Goal: Task Accomplishment & Management: Use online tool/utility

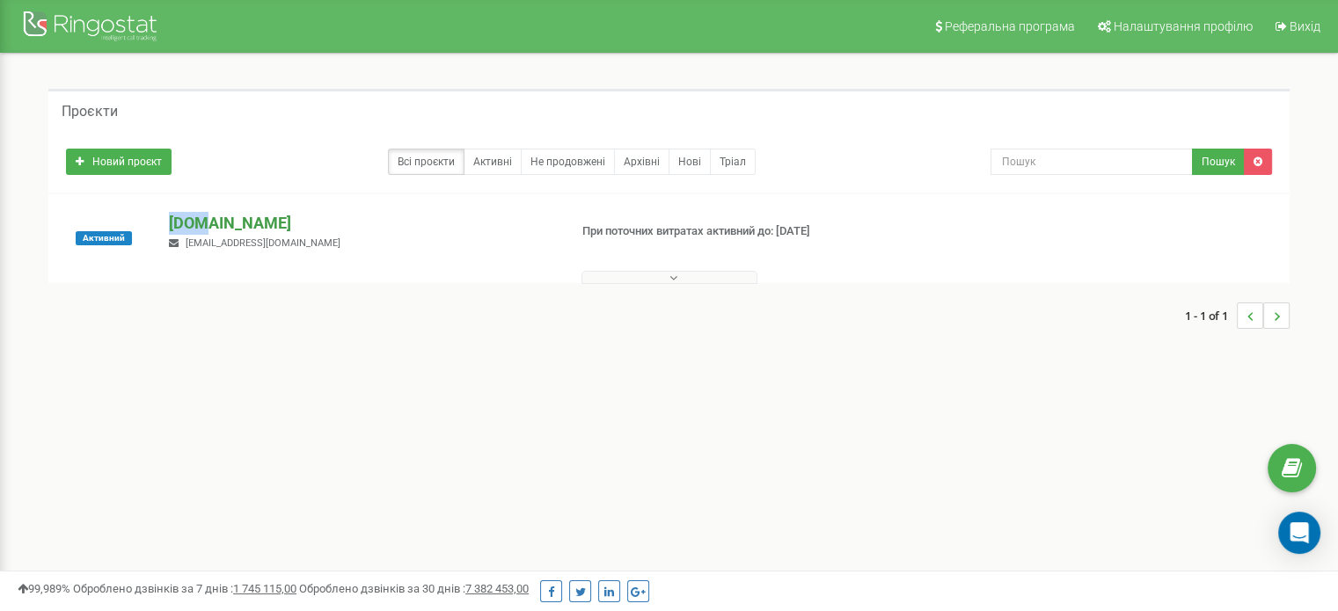
click at [204, 217] on div "Активний ua3d.pro ua3dpro@gmail.com При поточних витратах активний до: 16.06.20…" at bounding box center [668, 238] width 1241 height 89
click at [204, 217] on p "[DOMAIN_NAME]" at bounding box center [361, 223] width 384 height 23
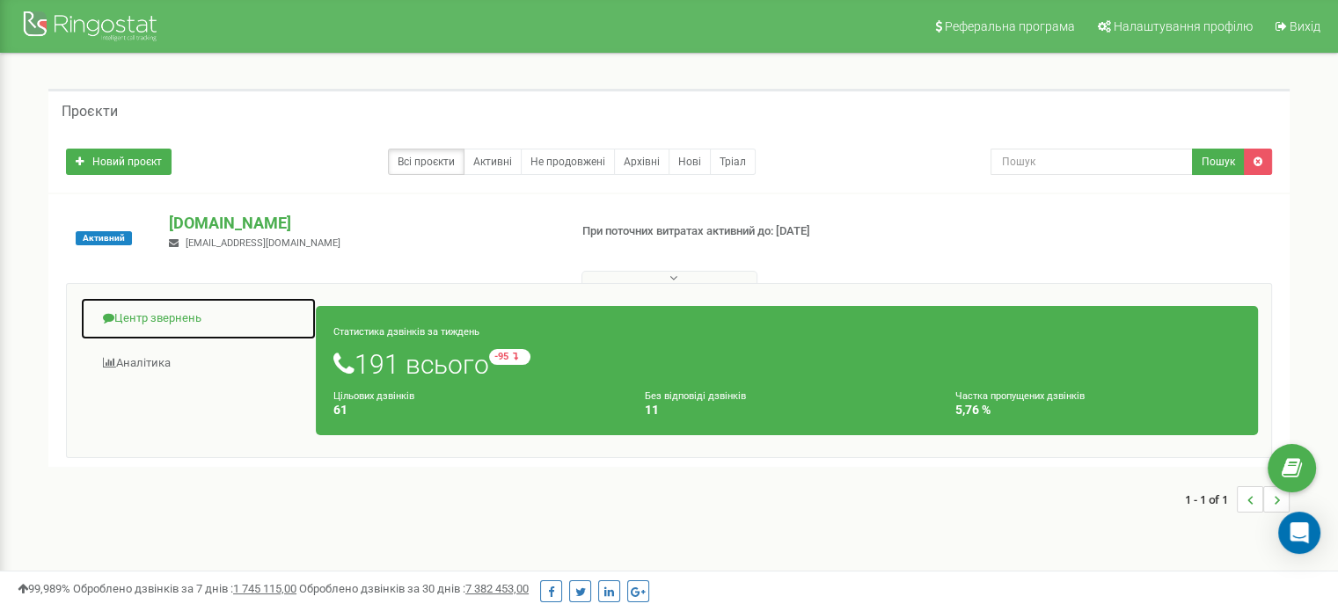
click at [158, 327] on link "Центр звернень" at bounding box center [198, 318] width 237 height 43
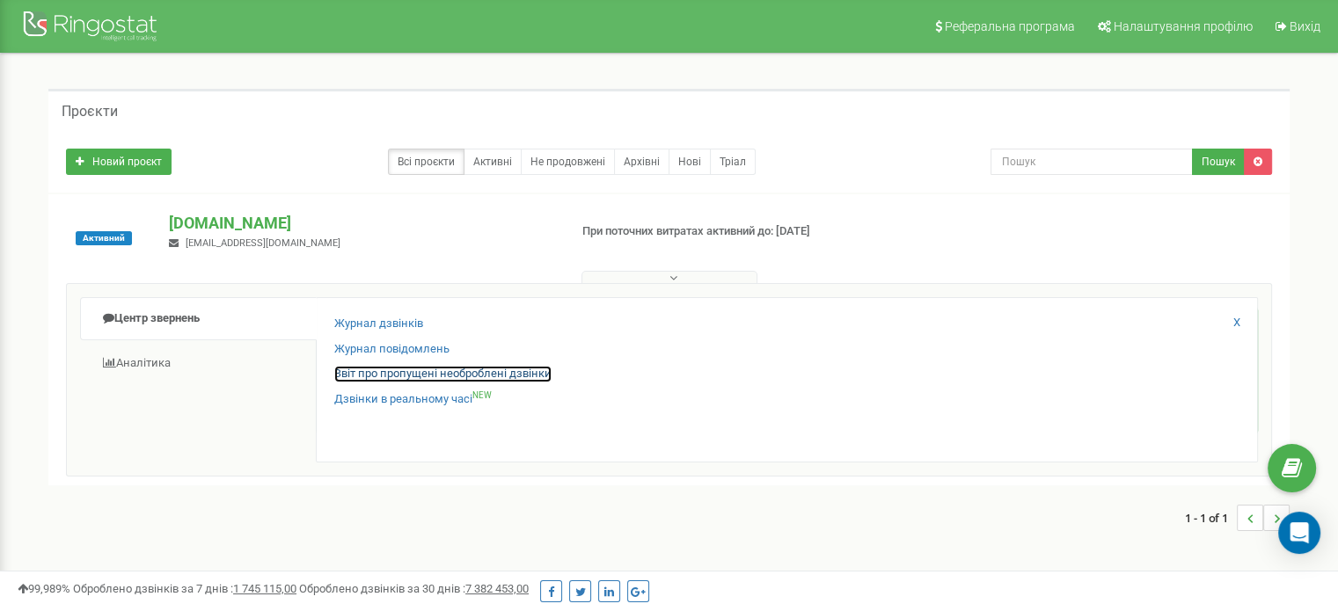
click at [363, 373] on link "Звіт про пропущені необроблені дзвінки" at bounding box center [442, 374] width 217 height 17
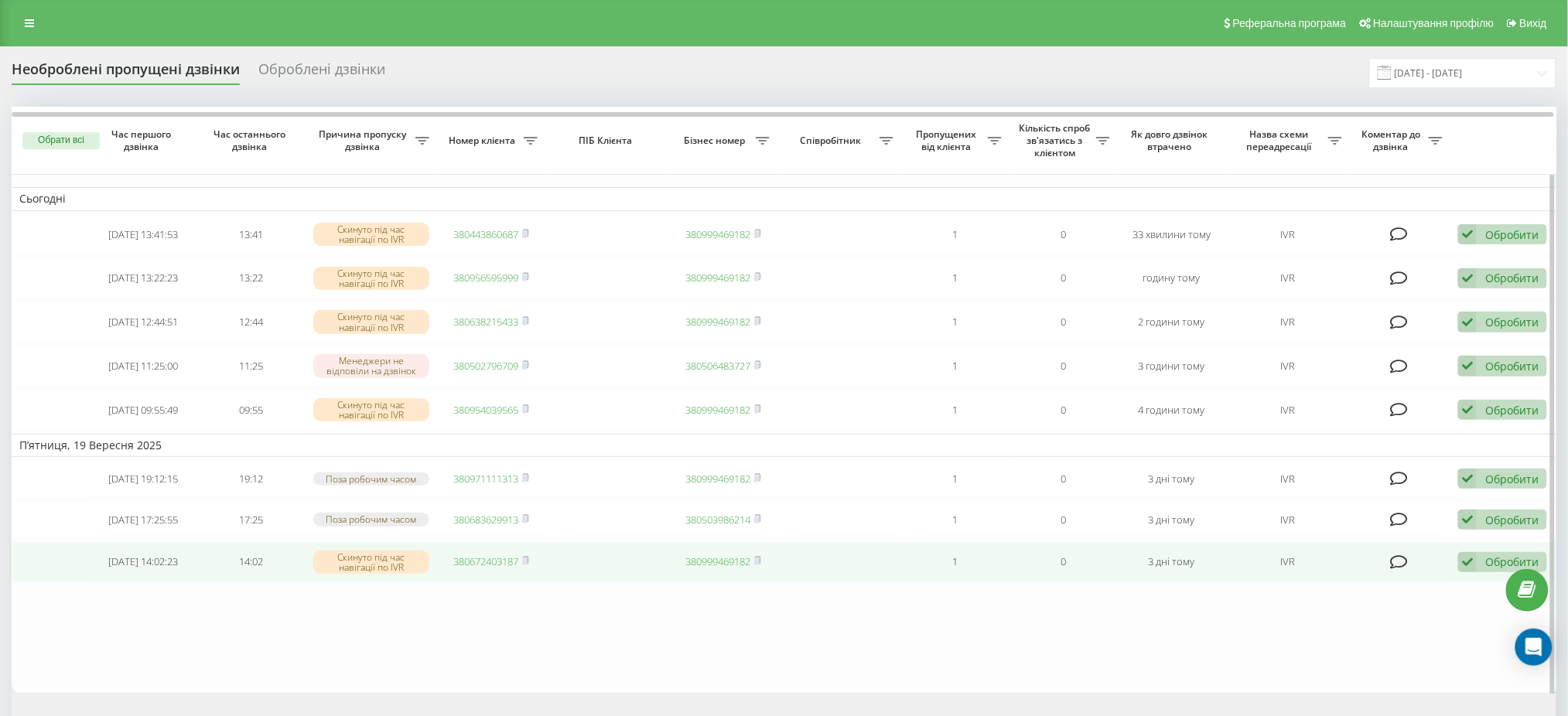
click at [1479, 574] on div "Обробити Не вдалося зв'язатися Зв'язався з клієнтом за допомогою іншого каналу …" at bounding box center [1502, 563] width 89 height 21
click at [1389, 601] on div "Не вдалося зв'язатися" at bounding box center [1401, 588] width 289 height 28
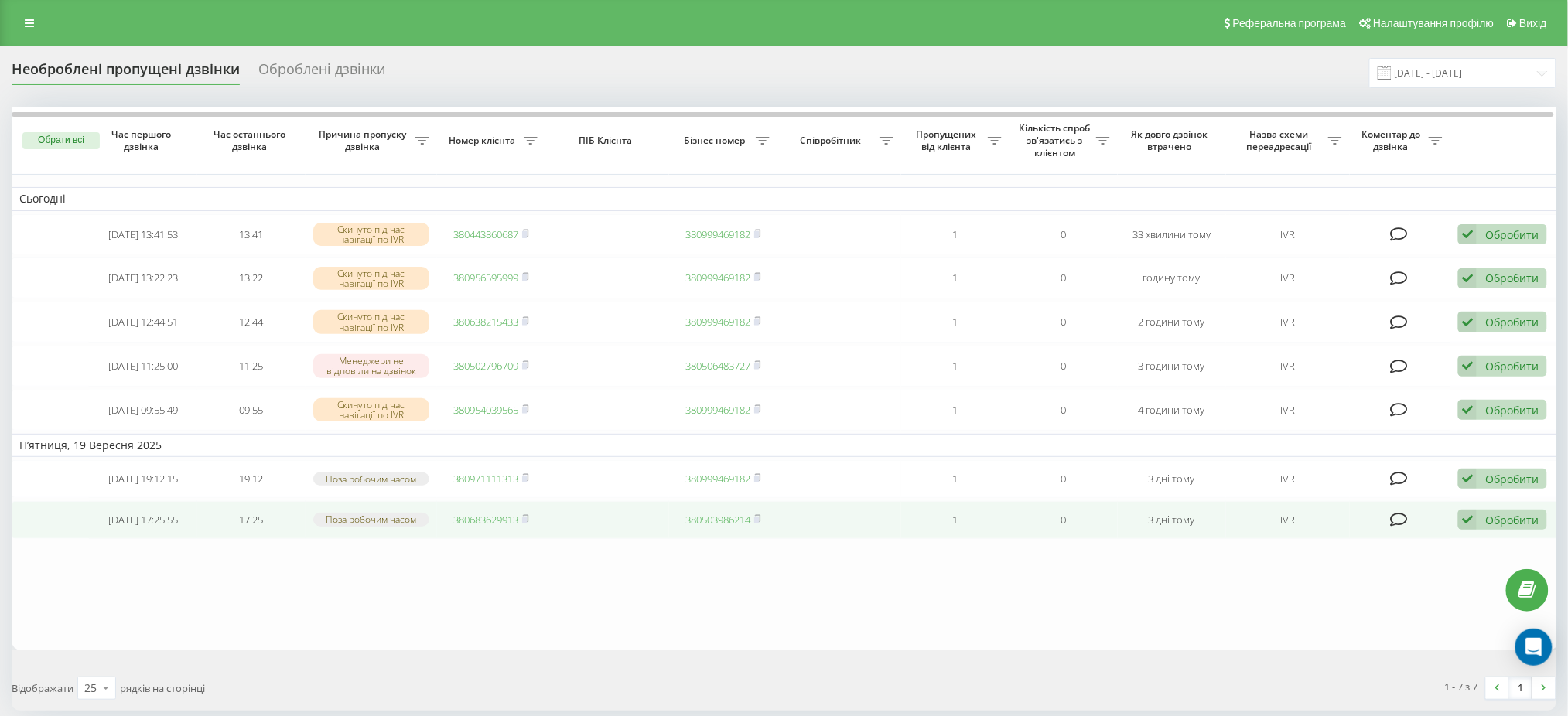
click at [1468, 530] on icon at bounding box center [1467, 521] width 18 height 21
click at [1406, 559] on div "Не вдалося зв'язатися" at bounding box center [1401, 544] width 289 height 28
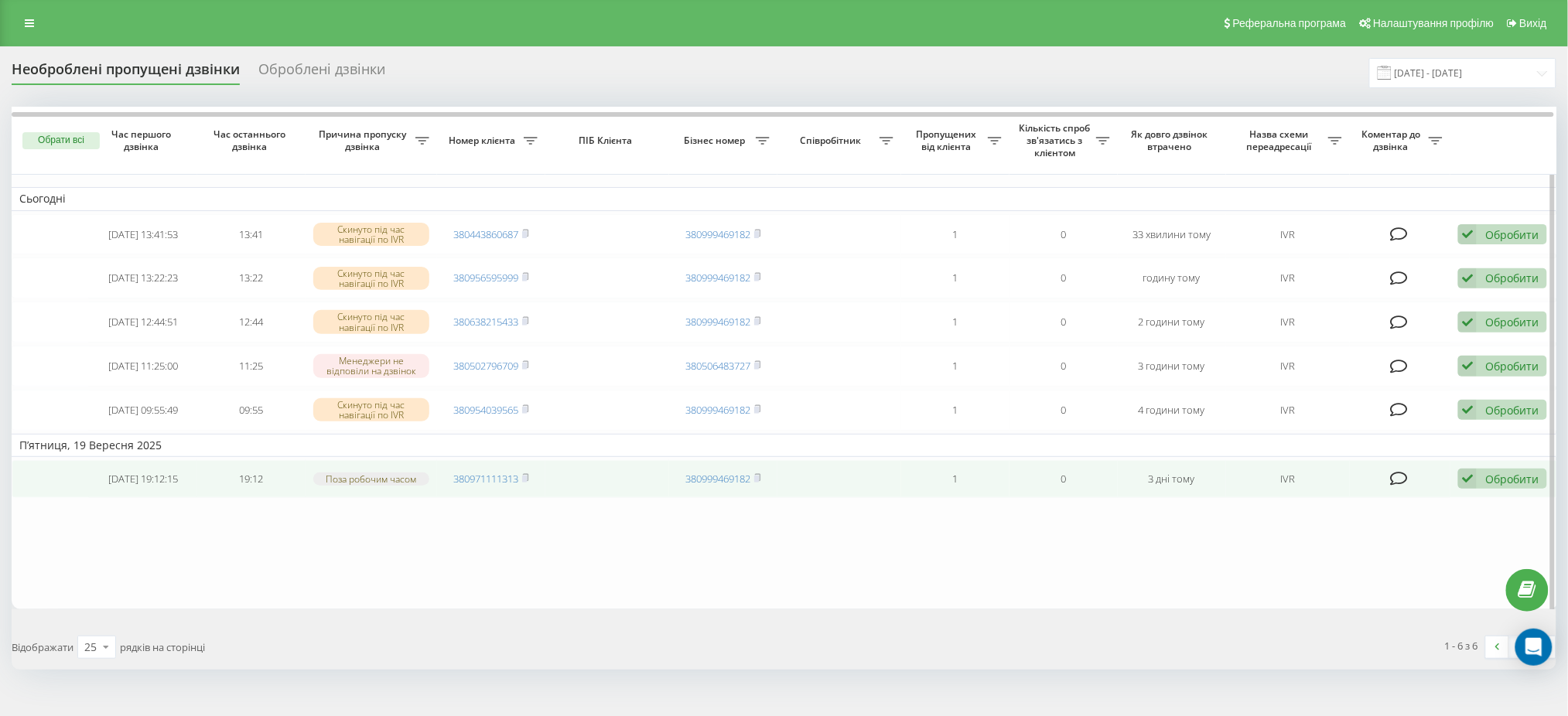
click at [1464, 490] on icon at bounding box center [1467, 479] width 18 height 21
click at [1427, 517] on div "Не вдалося зв'язатися" at bounding box center [1401, 504] width 289 height 28
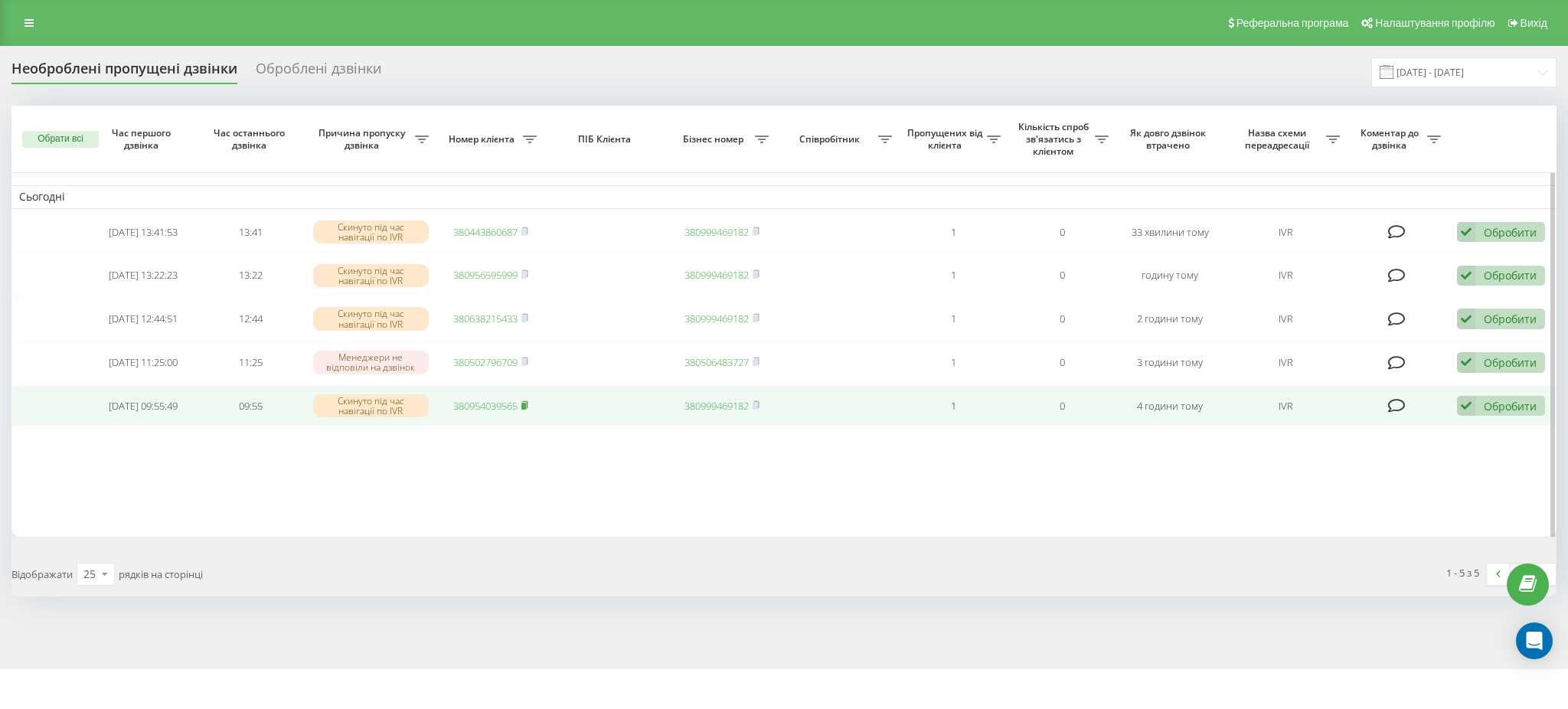
click at [523, 410] on rect at bounding box center [523, 407] width 4 height 7
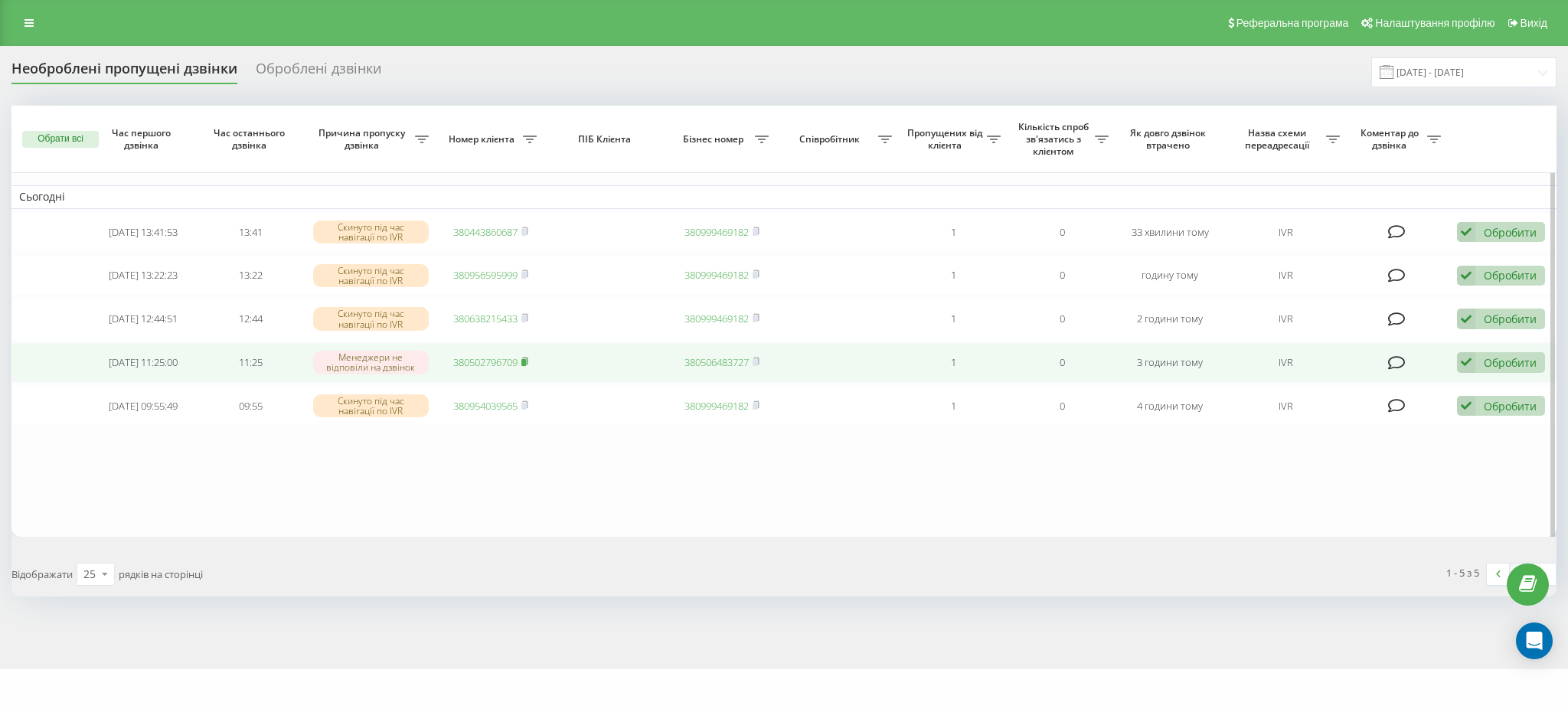
click at [524, 366] on rect at bounding box center [523, 362] width 4 height 7
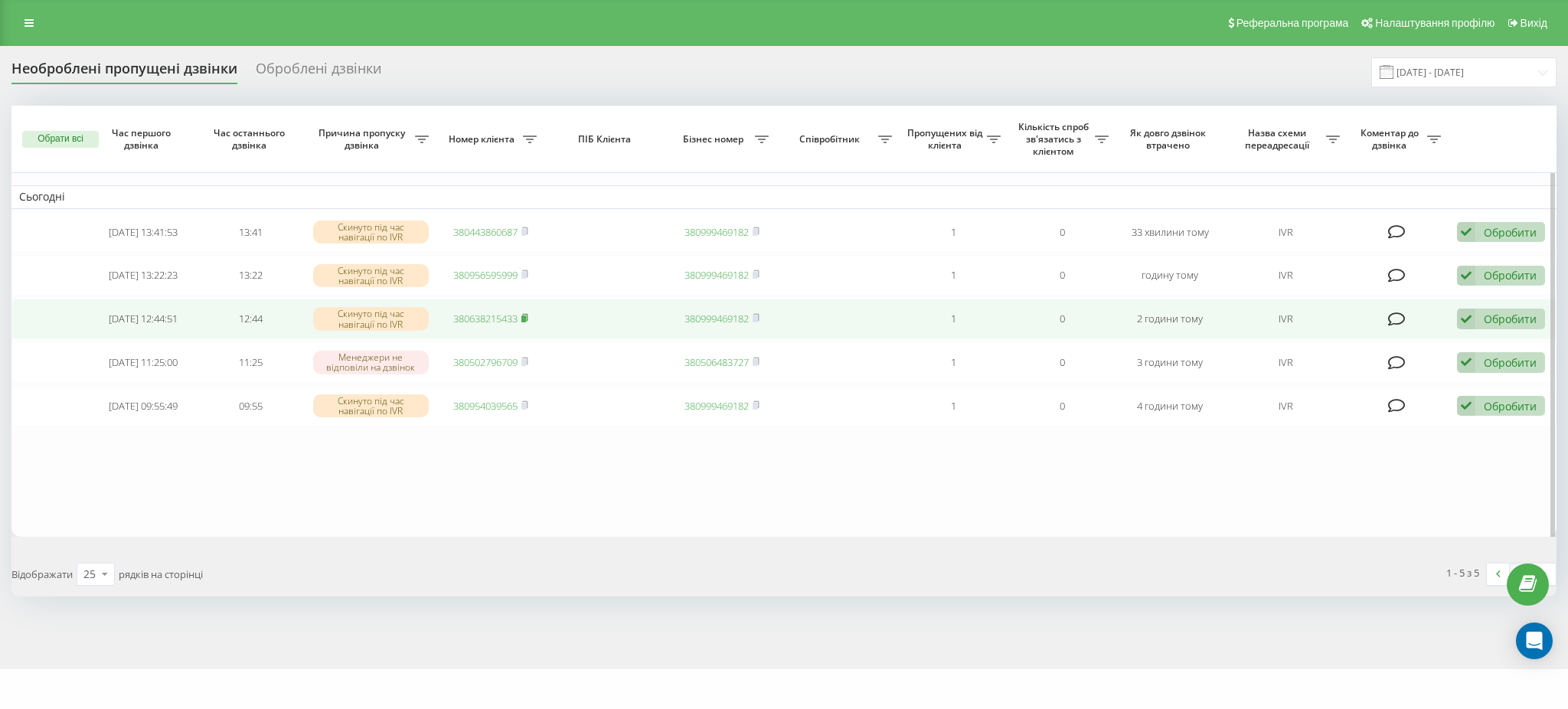
click at [522, 322] on icon at bounding box center [525, 318] width 7 height 10
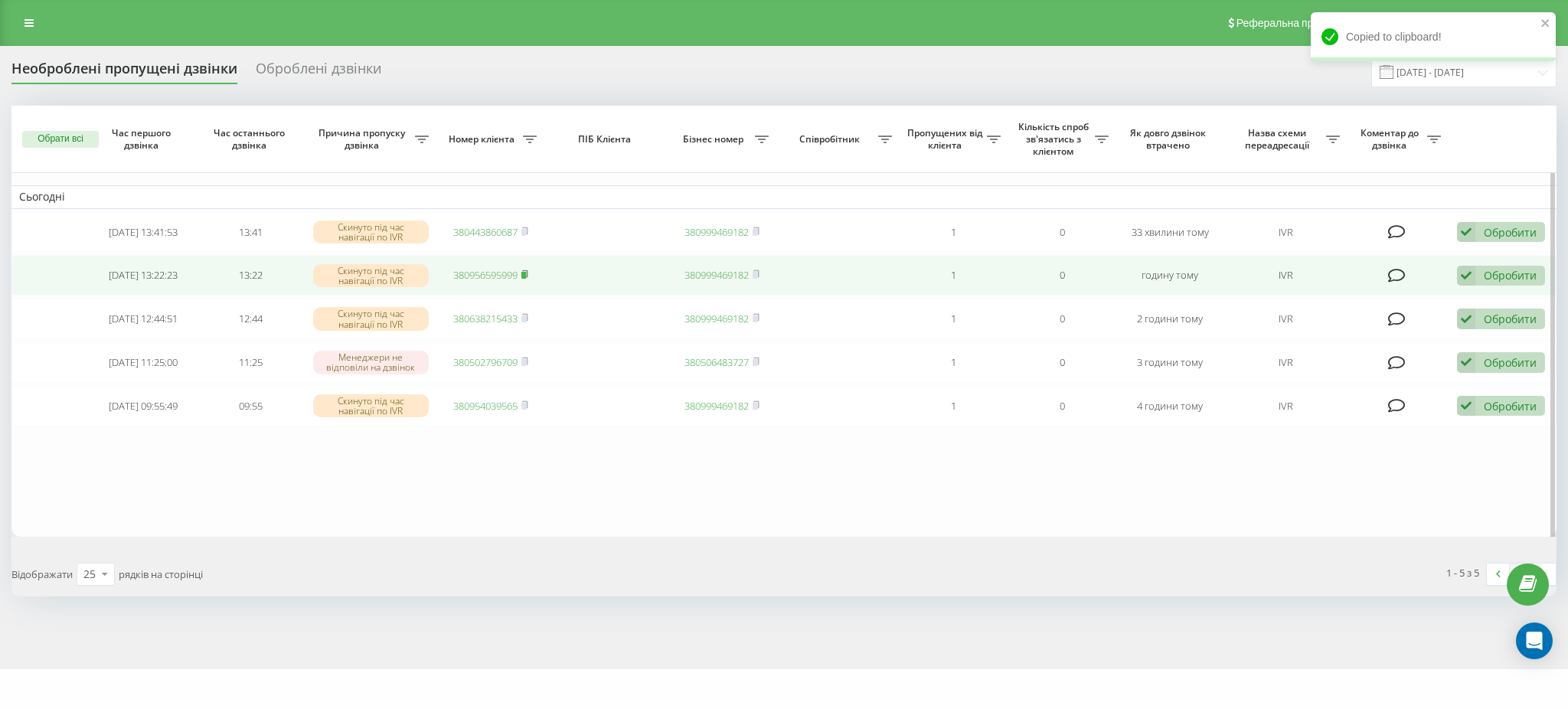
click at [528, 279] on icon at bounding box center [525, 274] width 7 height 10
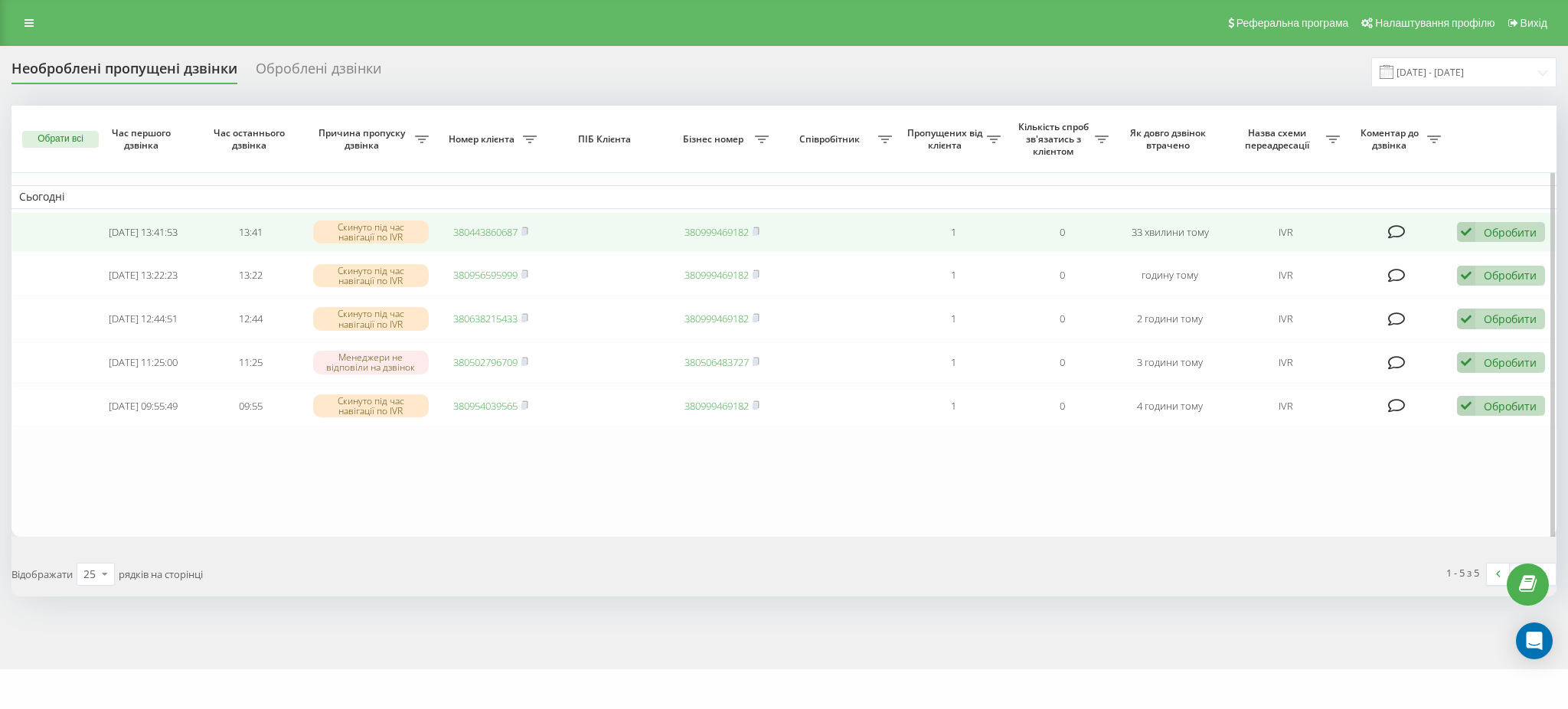
click at [530, 232] on td "380443860687" at bounding box center [490, 233] width 108 height 41
click at [526, 232] on rect at bounding box center [523, 233] width 4 height 7
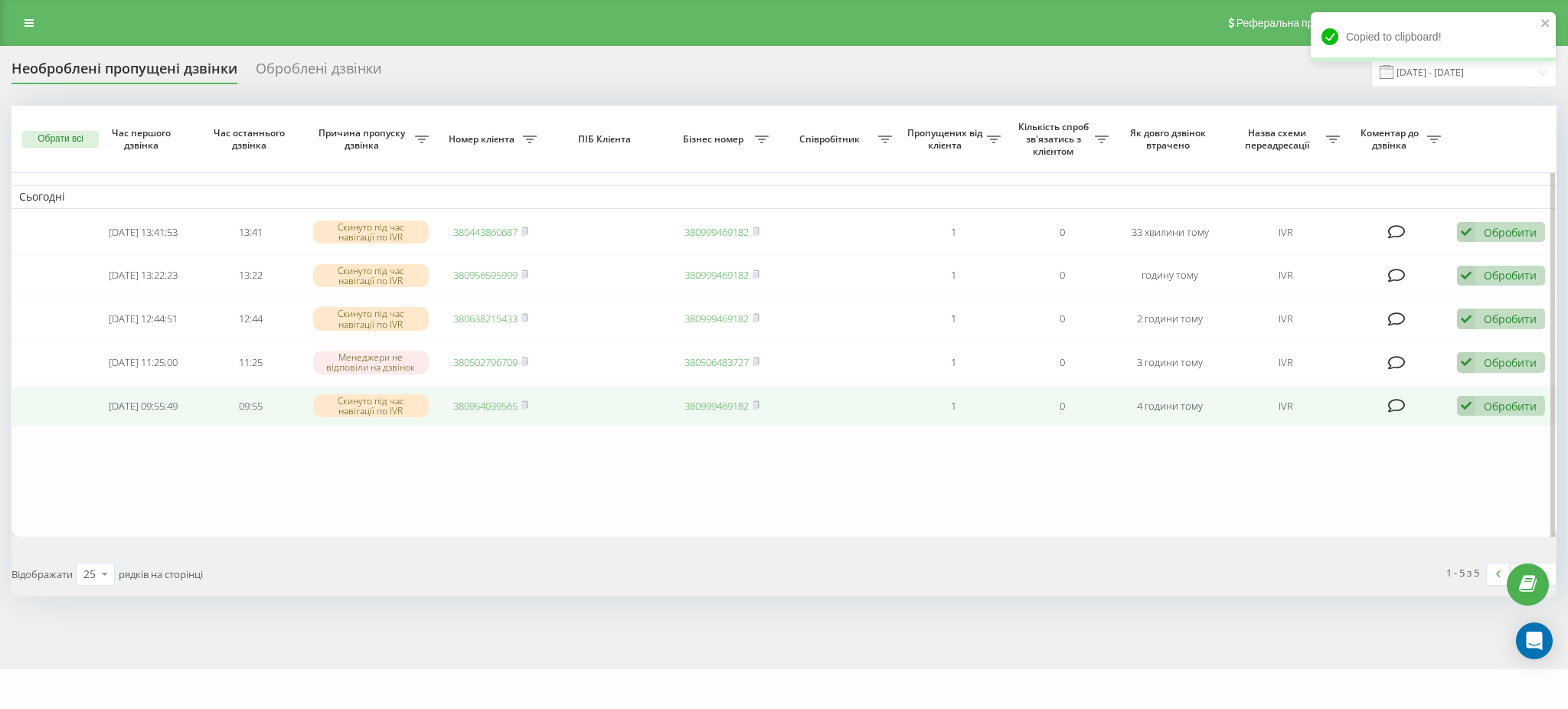
click at [467, 425] on td "380954039565" at bounding box center [490, 406] width 108 height 41
click at [467, 413] on link "380954039565" at bounding box center [486, 406] width 64 height 14
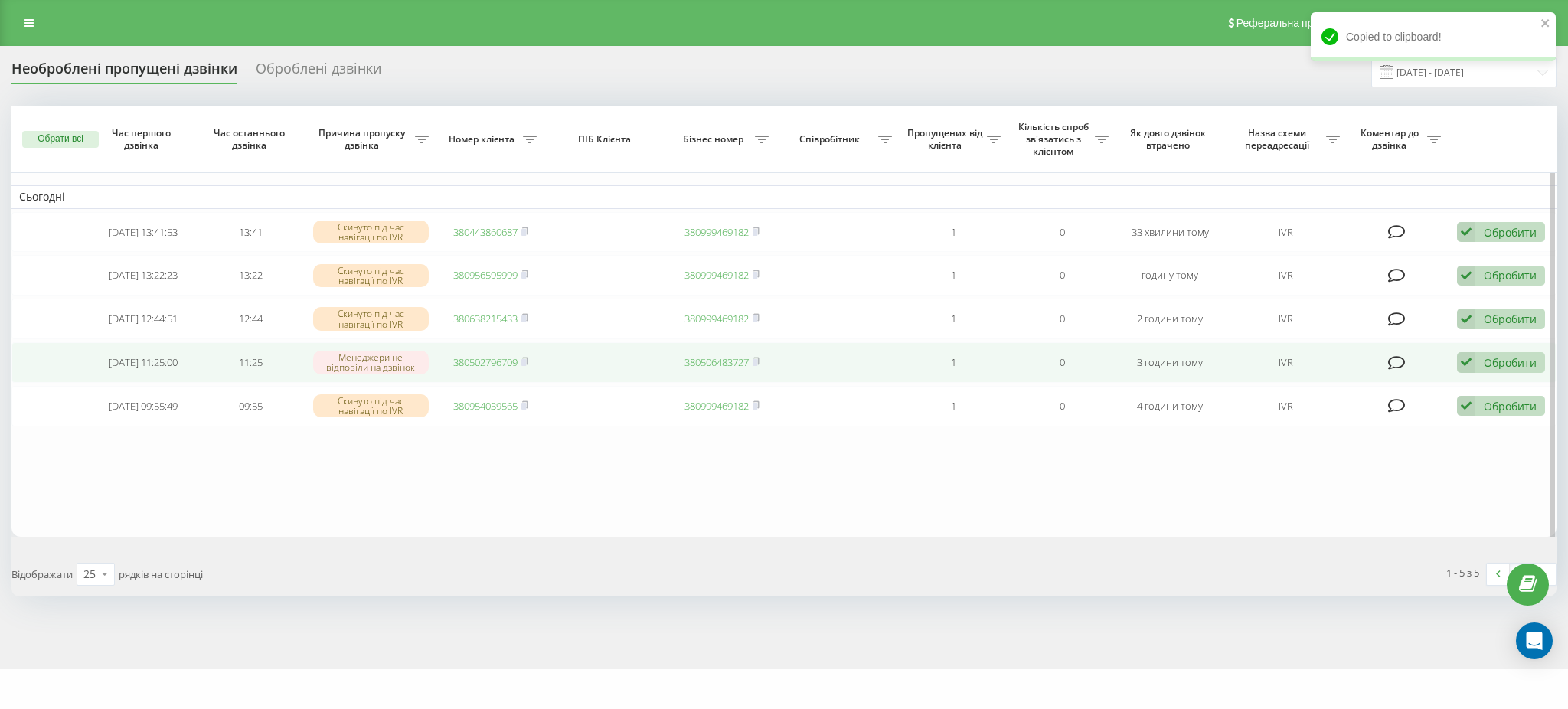
click at [461, 364] on link "380502796709" at bounding box center [486, 362] width 64 height 14
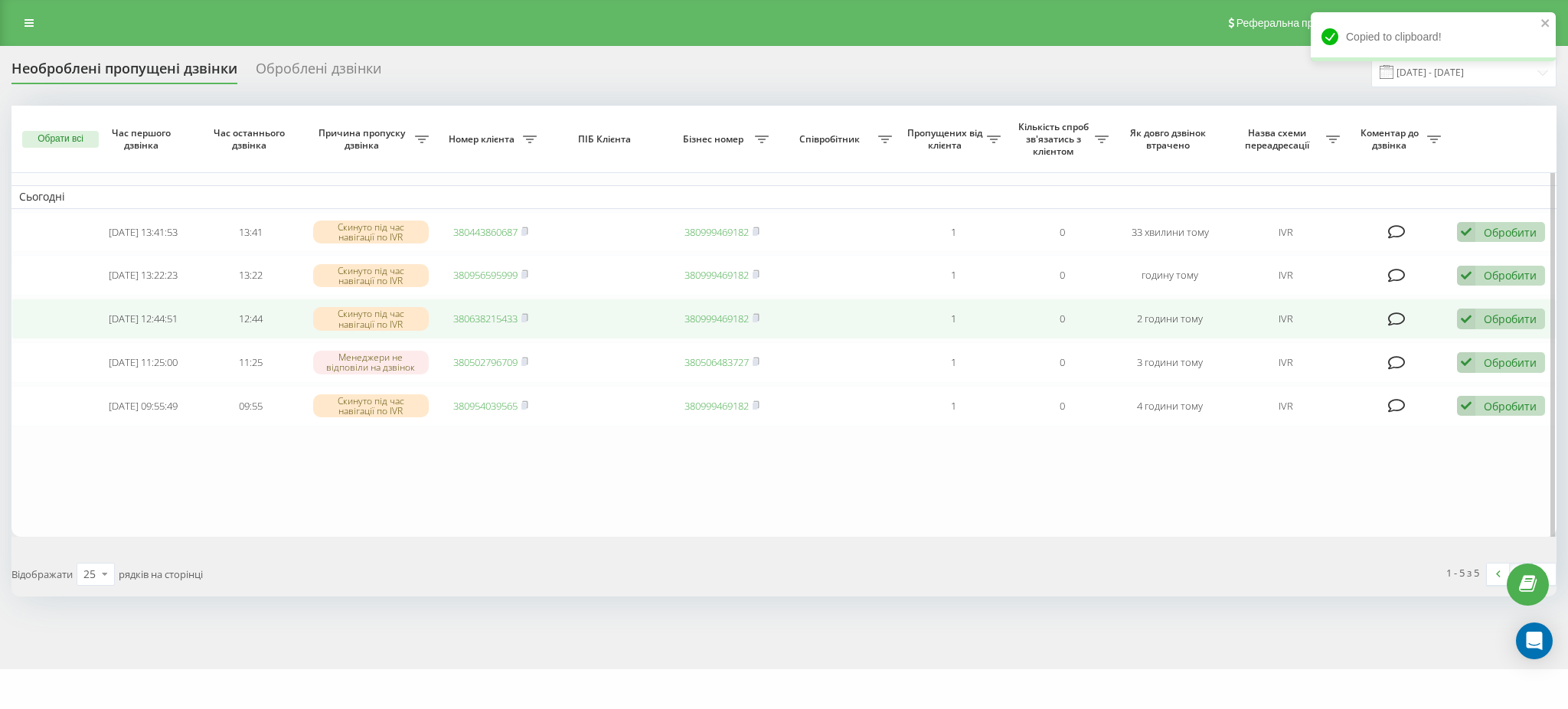
click at [474, 325] on link "380638215433" at bounding box center [486, 319] width 64 height 14
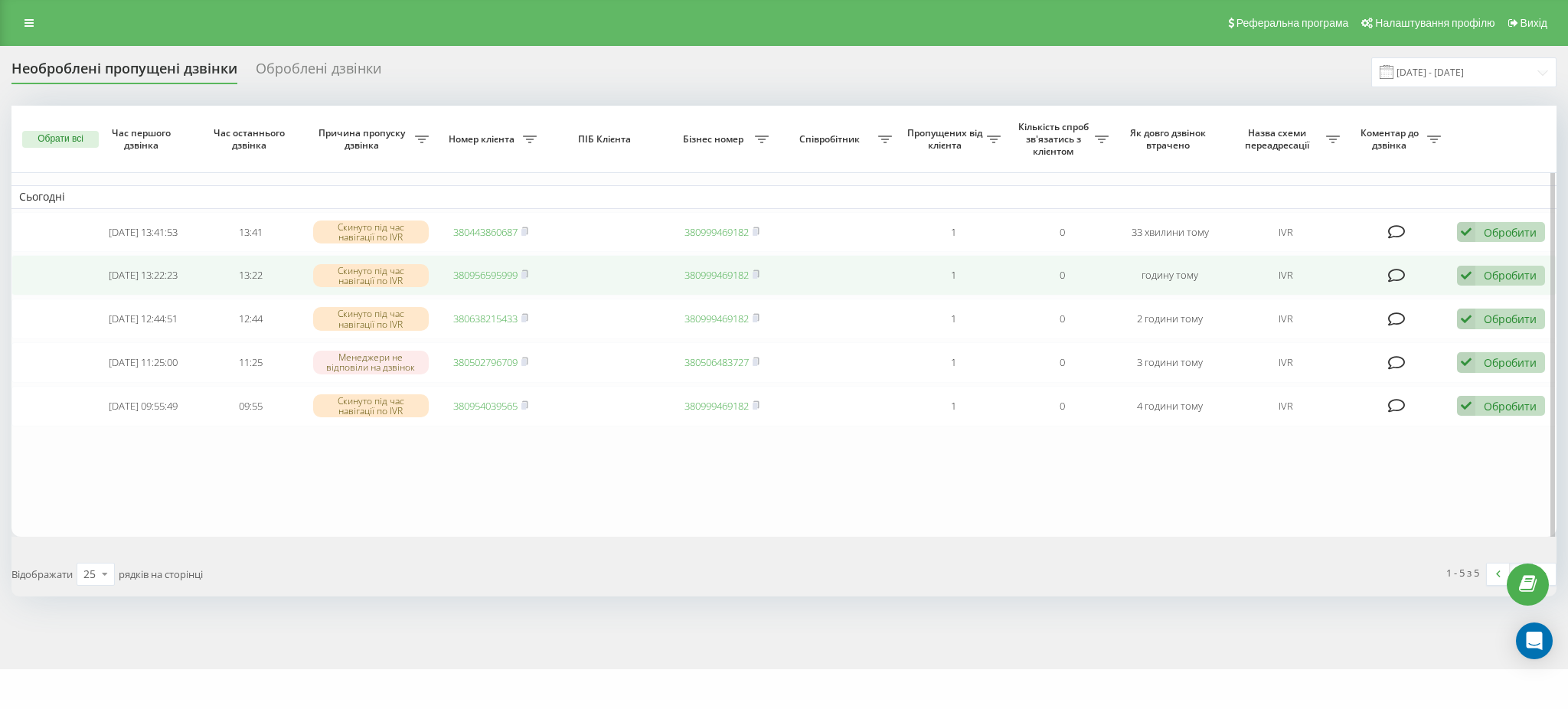
click at [471, 276] on link "380956595999" at bounding box center [486, 275] width 64 height 14
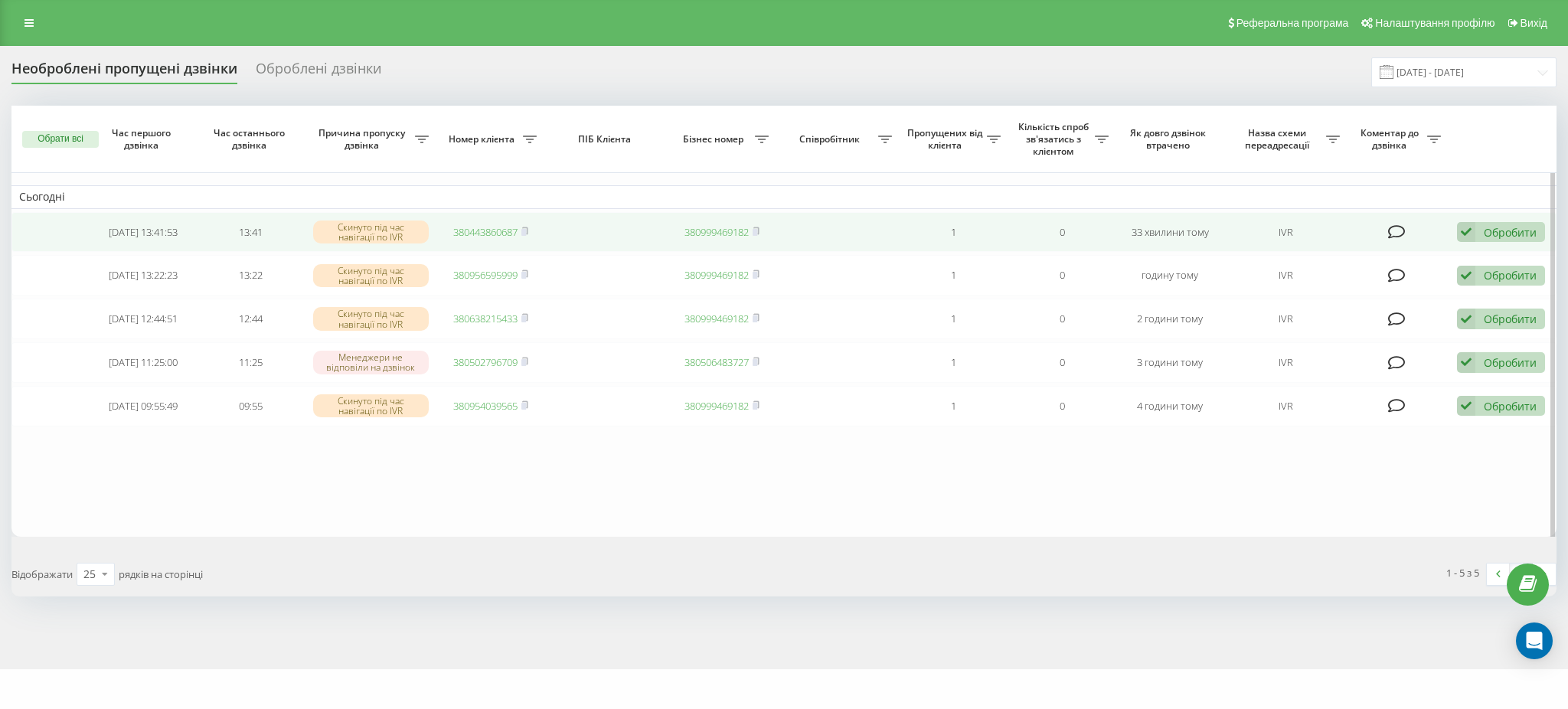
click at [1477, 239] on div "Обробити Не вдалося зв'язатися Зв'язався з клієнтом за допомогою іншого каналу …" at bounding box center [1501, 233] width 88 height 21
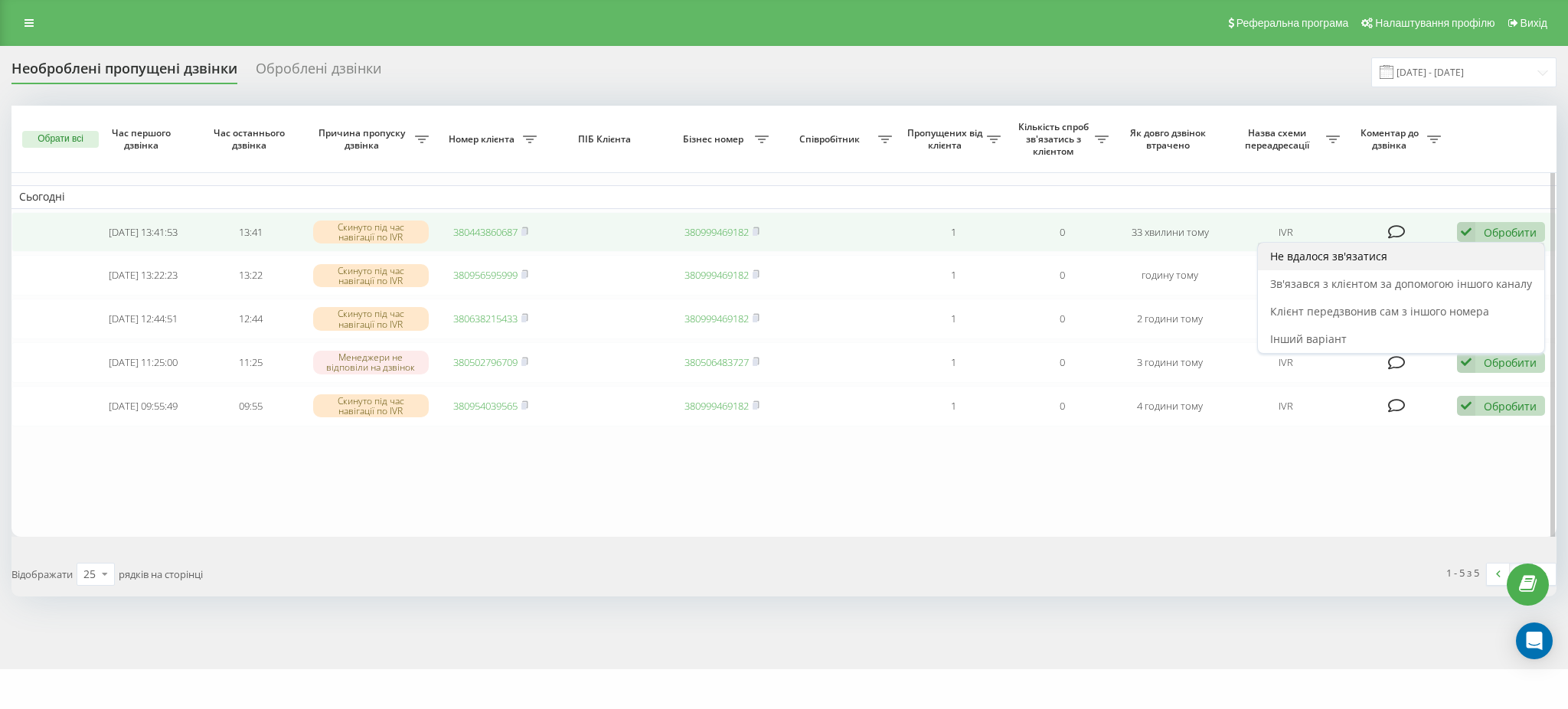
click at [1392, 265] on div "Не вдалося зв'язатися" at bounding box center [1401, 257] width 286 height 28
